Goal: Transaction & Acquisition: Purchase product/service

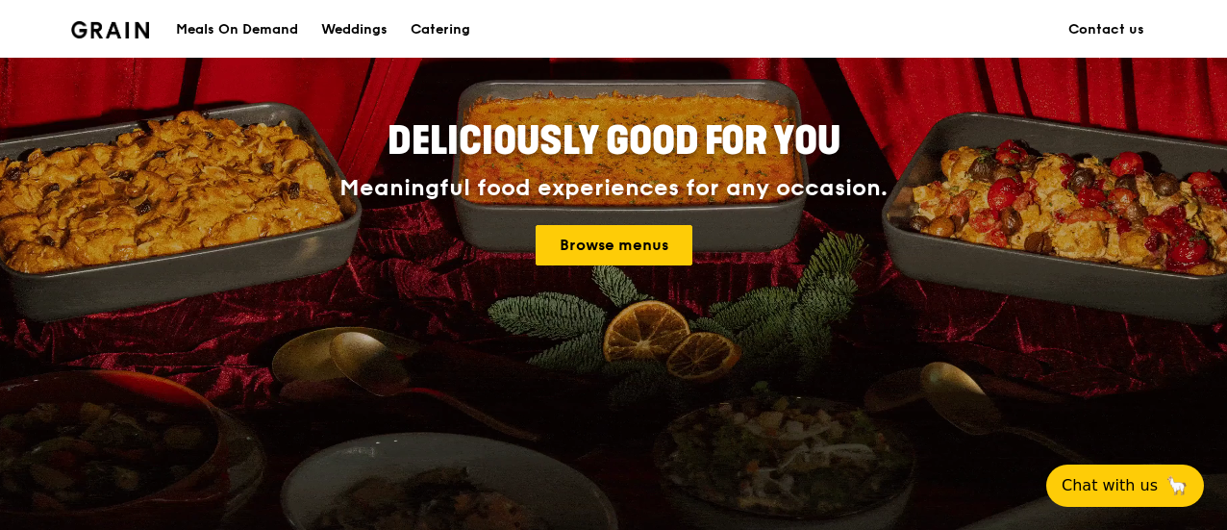
scroll to position [288, 0]
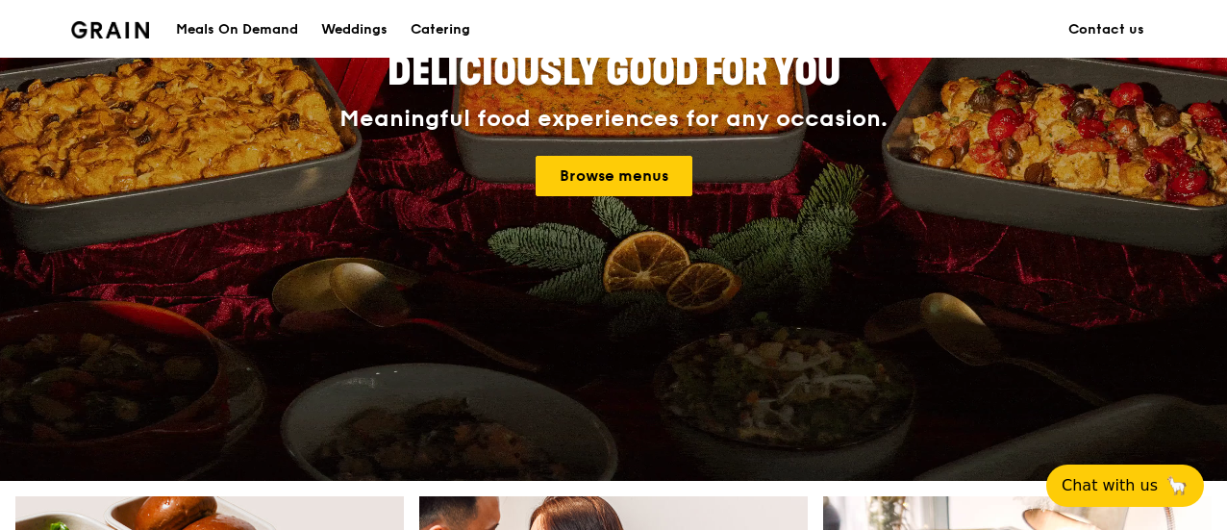
click at [230, 23] on div "Meals On Demand" at bounding box center [237, 30] width 122 height 58
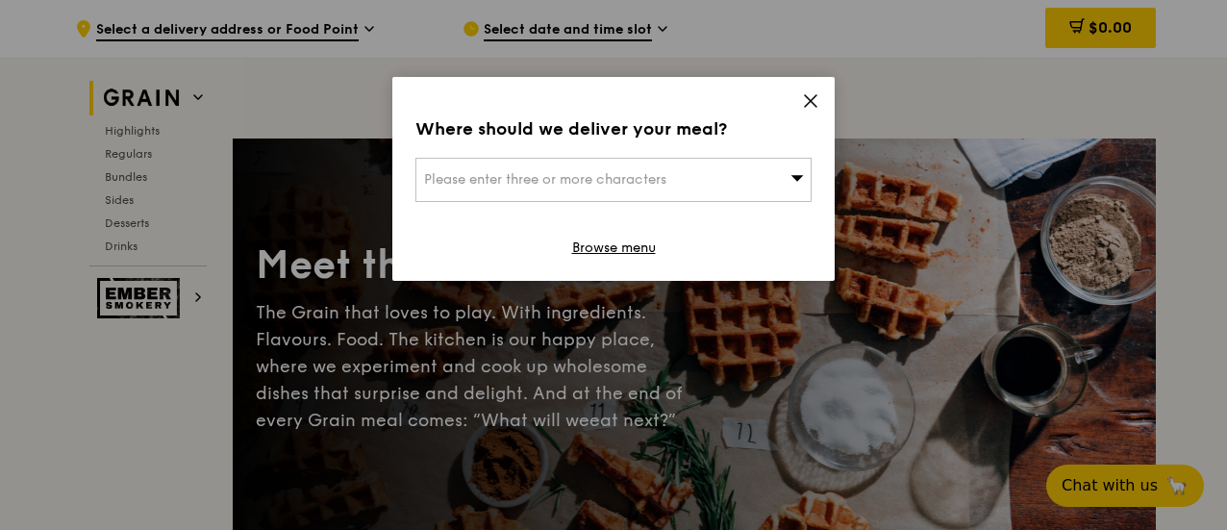
scroll to position [109, 0]
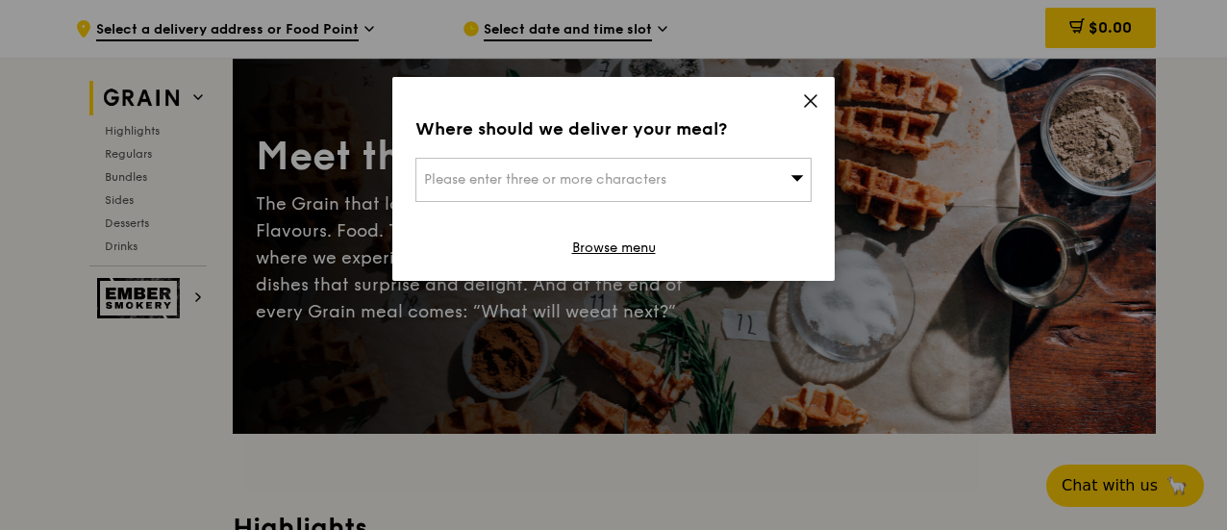
click at [661, 172] on span "Please enter three or more characters" at bounding box center [545, 179] width 242 height 16
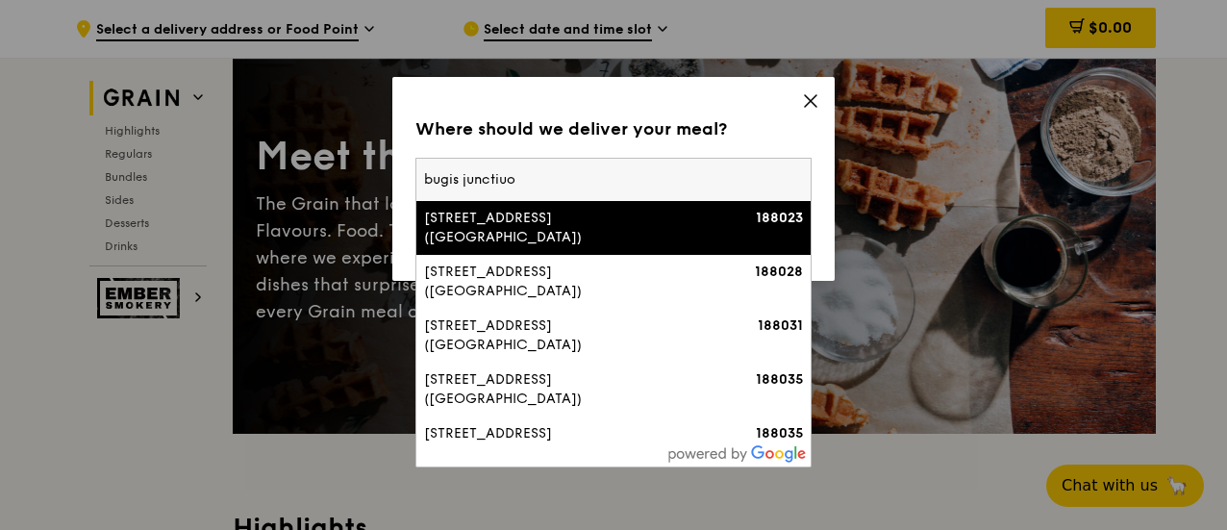
type input "bugis junctiuon"
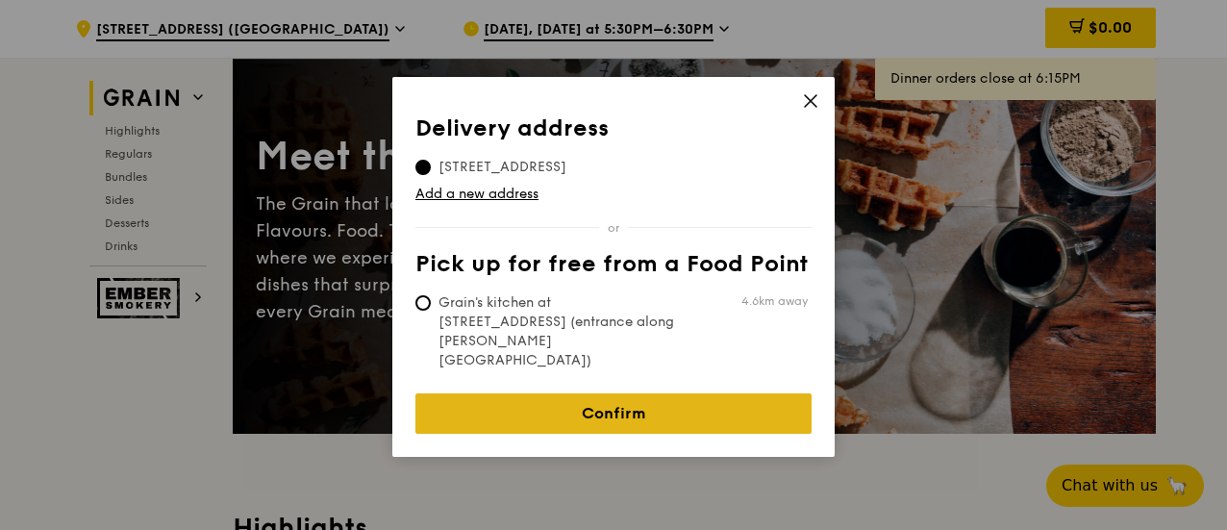
click at [645, 393] on link "Confirm" at bounding box center [613, 413] width 396 height 40
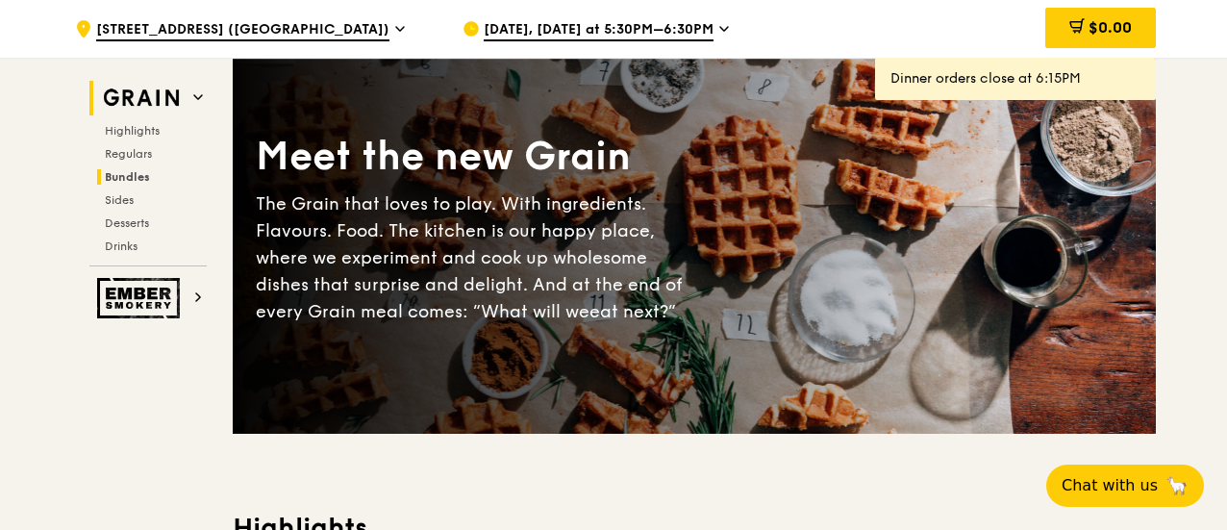
click at [122, 182] on span "Bundles" at bounding box center [127, 176] width 45 height 13
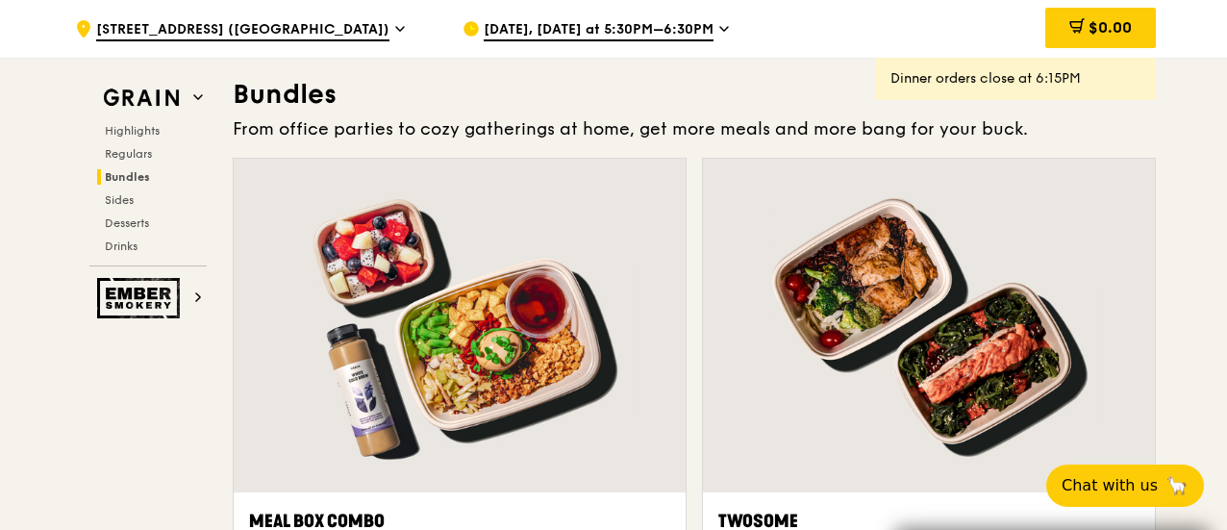
scroll to position [3038, 0]
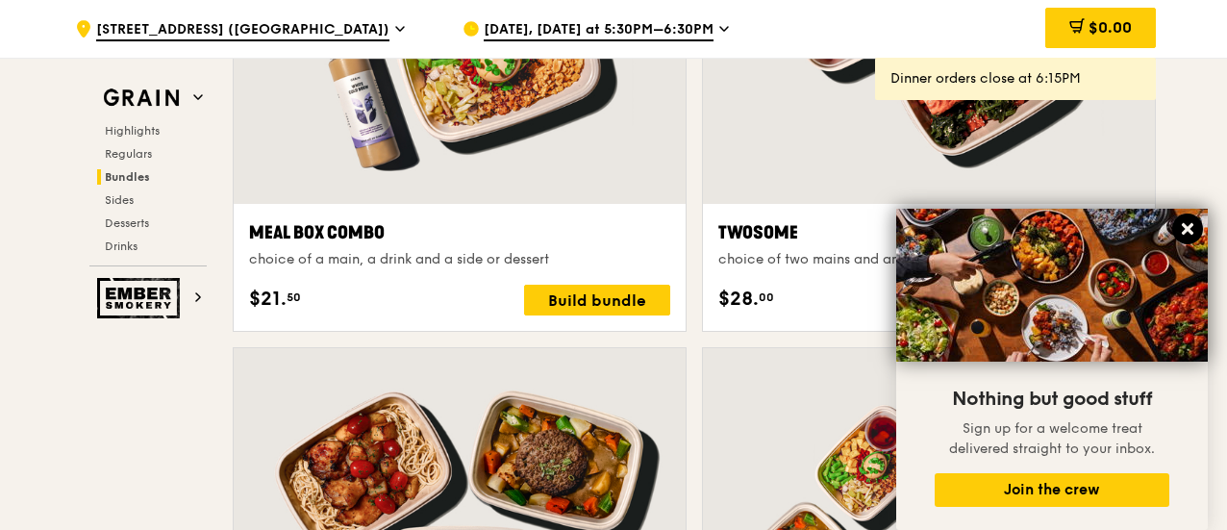
click at [1188, 225] on icon at bounding box center [1188, 229] width 12 height 12
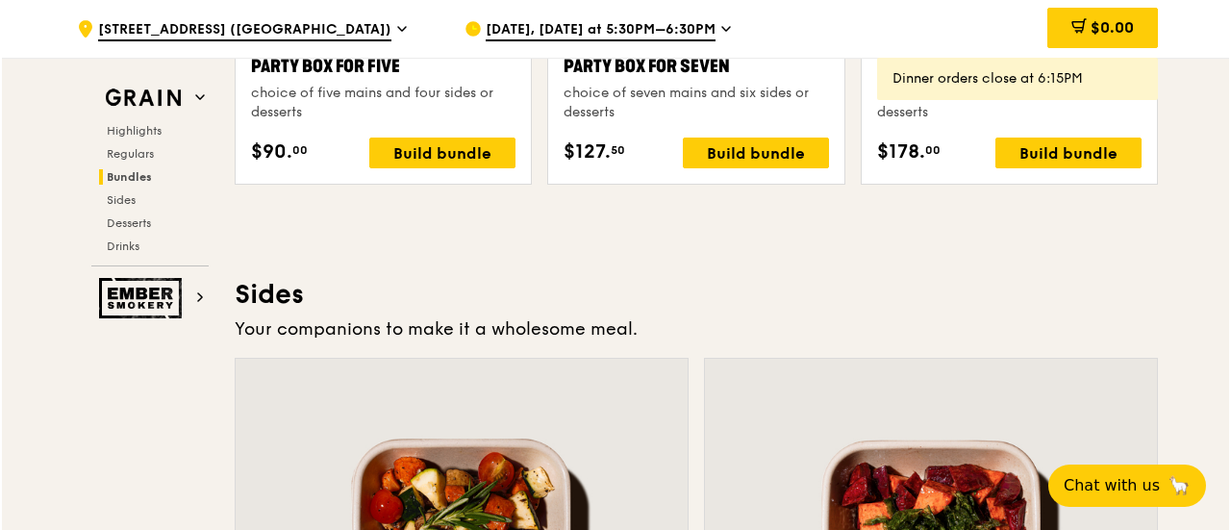
scroll to position [3904, 0]
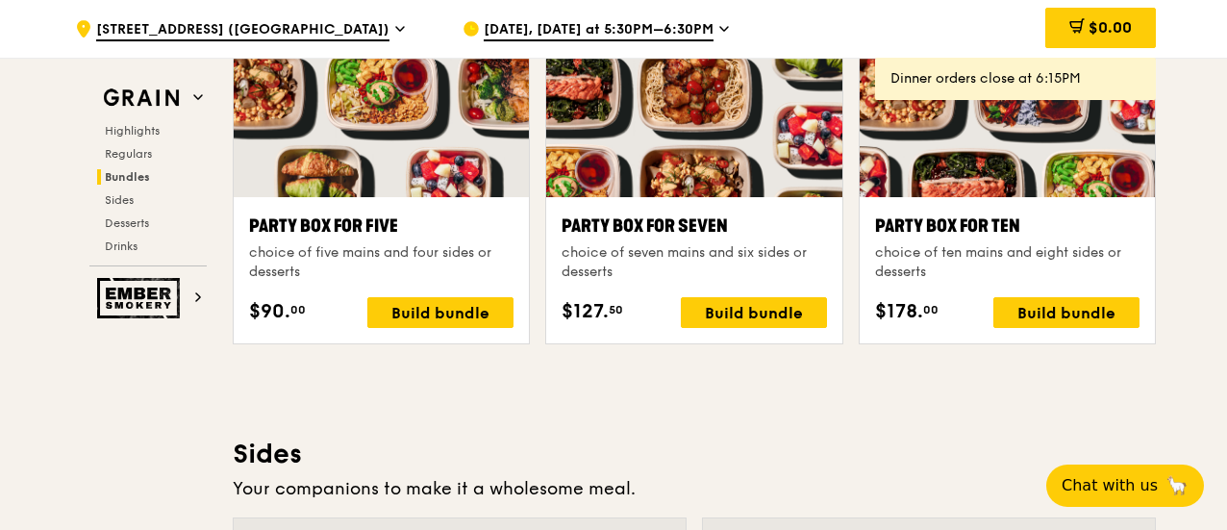
click at [1188, 221] on div ".cls-1 { fill: none; stroke: #fff; stroke-linecap: round; stroke-linejoin: roun…" at bounding box center [613, 202] width 1227 height 8099
click at [988, 216] on div "Party Box for Ten" at bounding box center [1007, 225] width 264 height 27
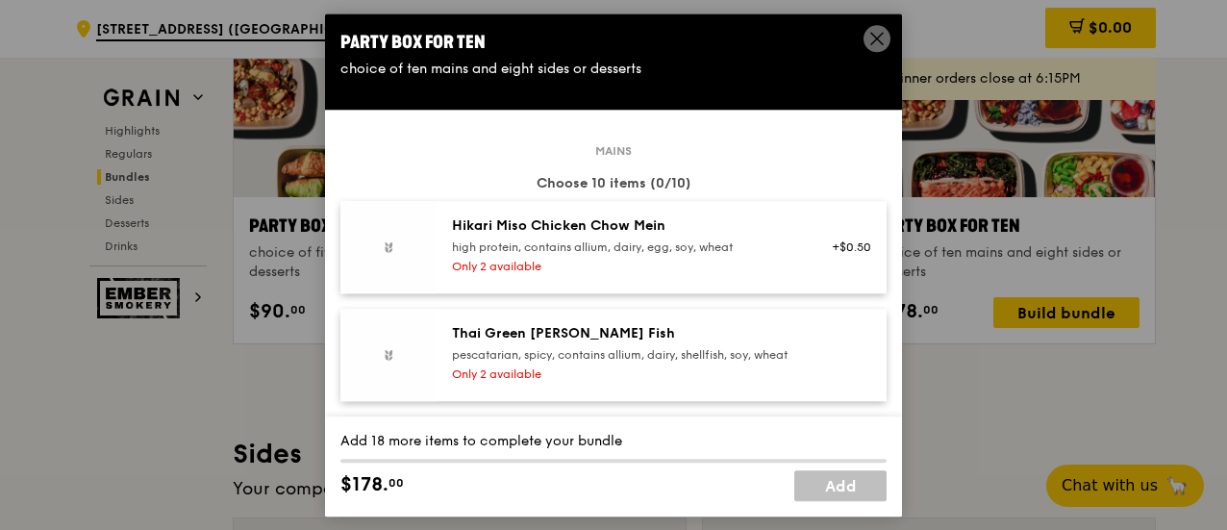
click at [985, 226] on div "Party Box for Ten choice of ten mains and eight sides or desserts Mains Choose …" at bounding box center [613, 265] width 1227 height 530
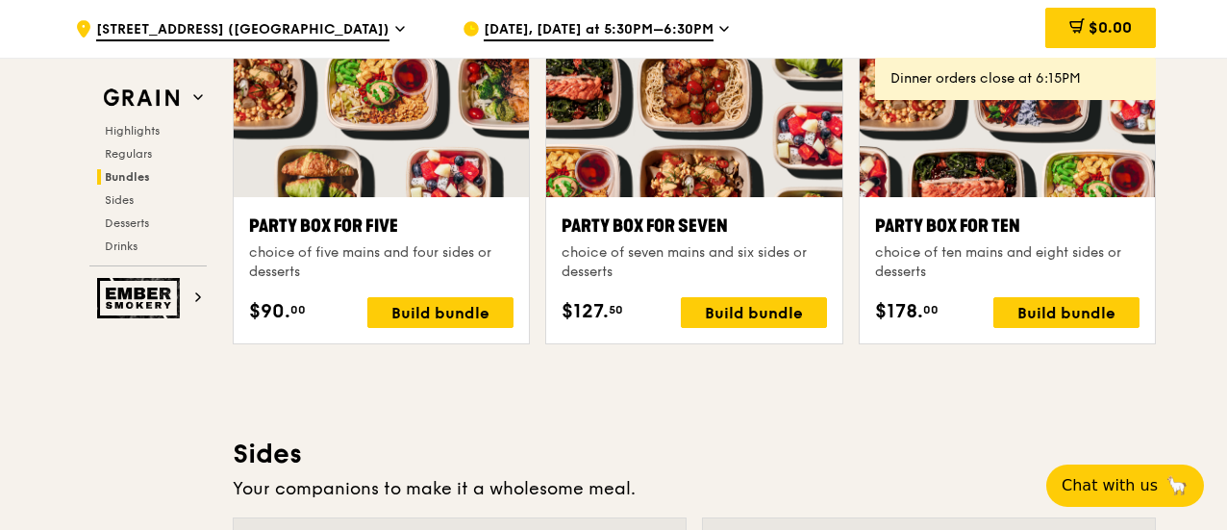
click at [925, 223] on div "Party Box for Ten" at bounding box center [1007, 225] width 264 height 27
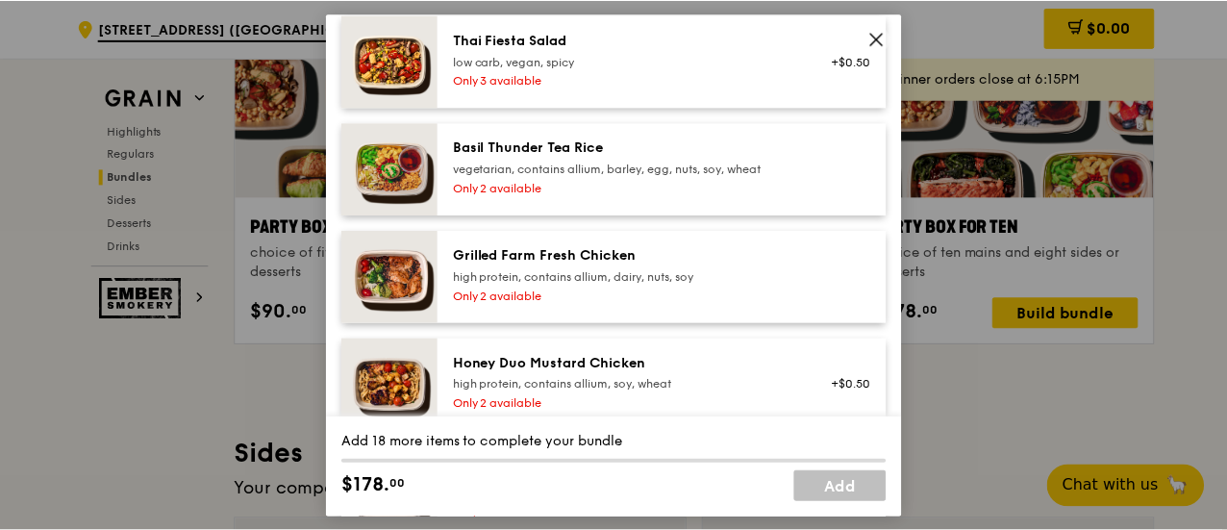
scroll to position [673, 0]
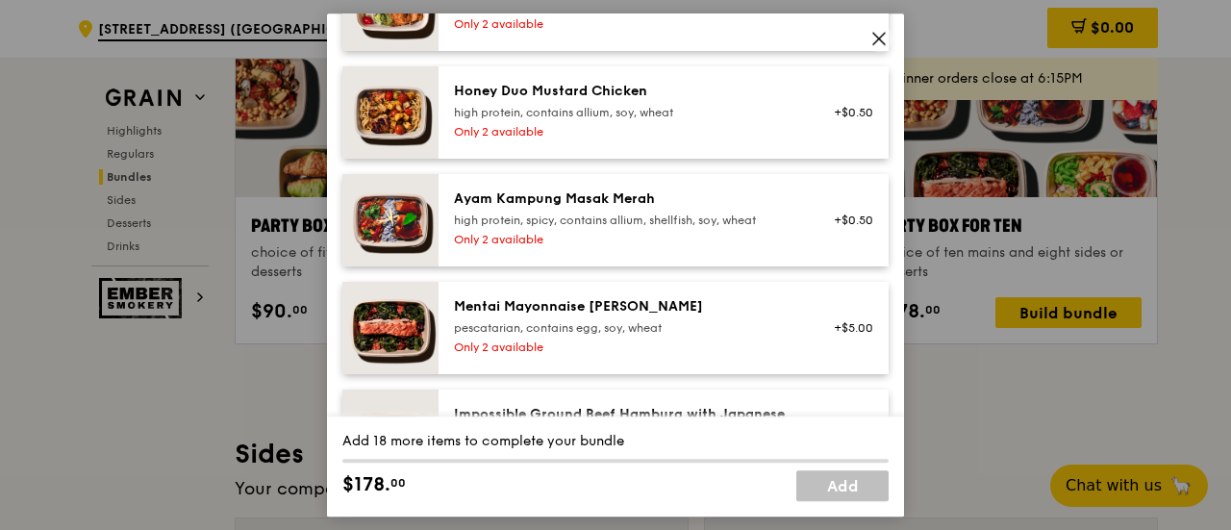
click at [886, 35] on icon at bounding box center [878, 38] width 17 height 17
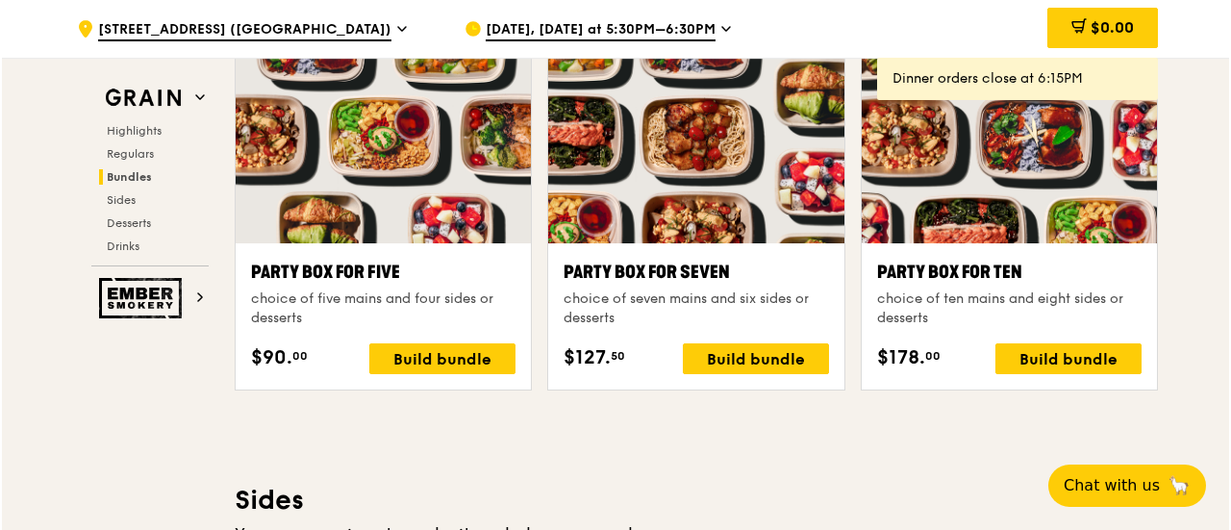
scroll to position [3798, 0]
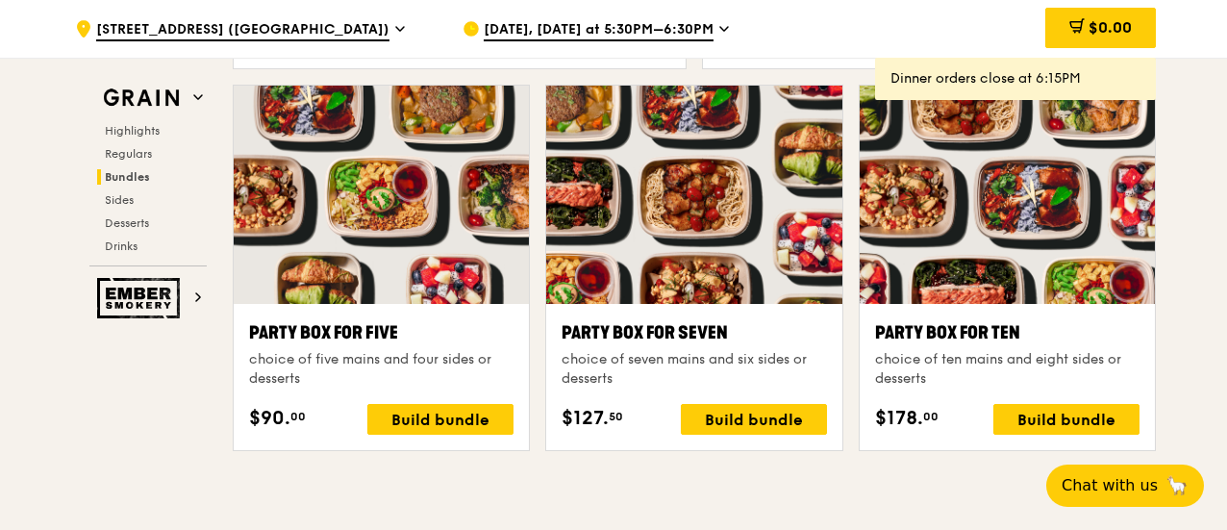
click at [956, 323] on div "Party Box for Ten" at bounding box center [1007, 332] width 264 height 27
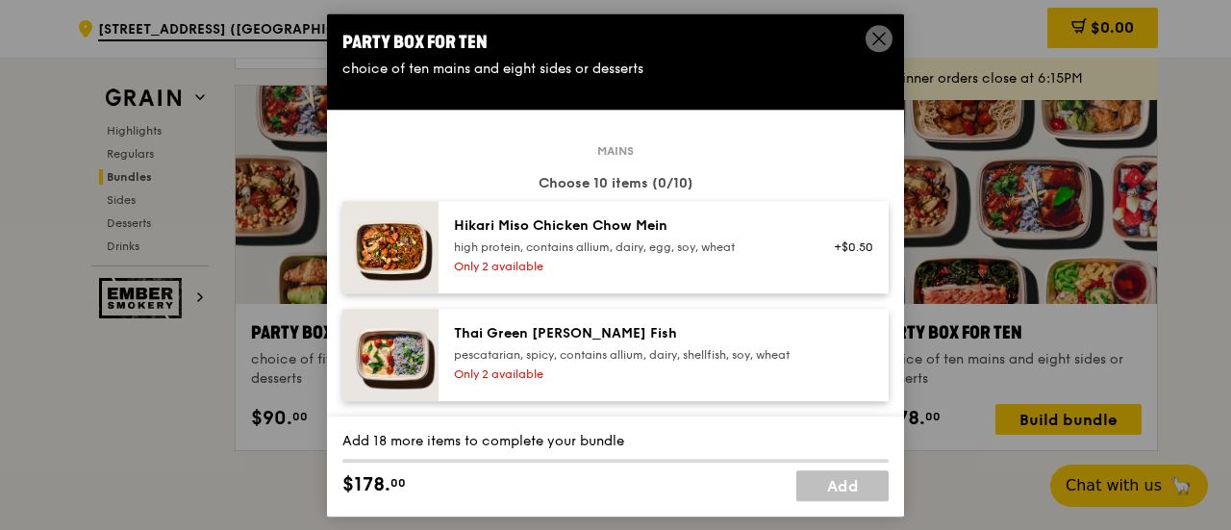
scroll to position [96, 0]
